Goal: Find specific page/section: Find specific page/section

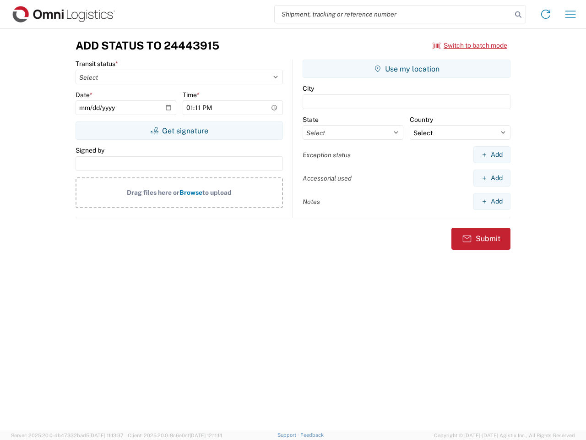
click at [393, 14] on input "search" at bounding box center [393, 13] width 237 height 17
click at [518, 15] on icon at bounding box center [518, 14] width 13 height 13
click at [546, 14] on icon at bounding box center [546, 14] width 15 height 15
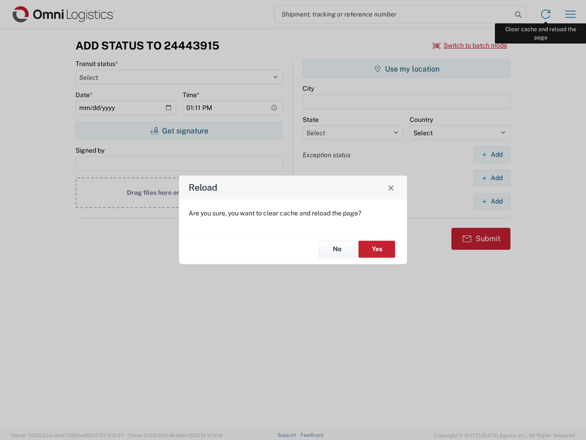
click at [571, 14] on div "Reload Are you sure, you want to clear cache and reload the page? No Yes" at bounding box center [293, 220] width 586 height 440
click at [470, 45] on div "Reload Are you sure, you want to clear cache and reload the page? No Yes" at bounding box center [293, 220] width 586 height 440
click at [179, 131] on div "Reload Are you sure, you want to clear cache and reload the page? No Yes" at bounding box center [293, 220] width 586 height 440
click at [407, 69] on div "Reload Are you sure, you want to clear cache and reload the page? No Yes" at bounding box center [293, 220] width 586 height 440
click at [492, 154] on div "Reload Are you sure, you want to clear cache and reload the page? No Yes" at bounding box center [293, 220] width 586 height 440
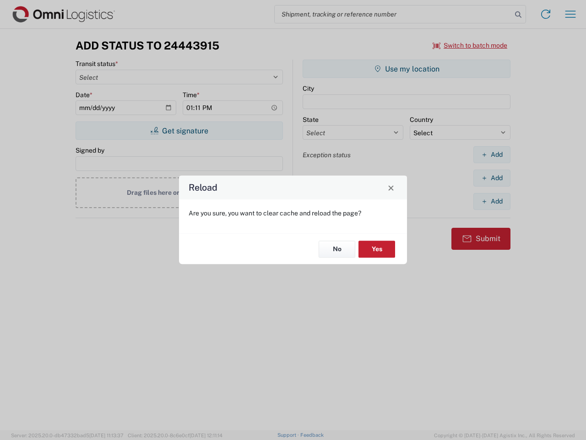
click at [492, 178] on div "Reload Are you sure, you want to clear cache and reload the page? No Yes" at bounding box center [293, 220] width 586 height 440
click at [492, 201] on div "Reload Are you sure, you want to clear cache and reload the page? No Yes" at bounding box center [293, 220] width 586 height 440
